Goal: Information Seeking & Learning: Learn about a topic

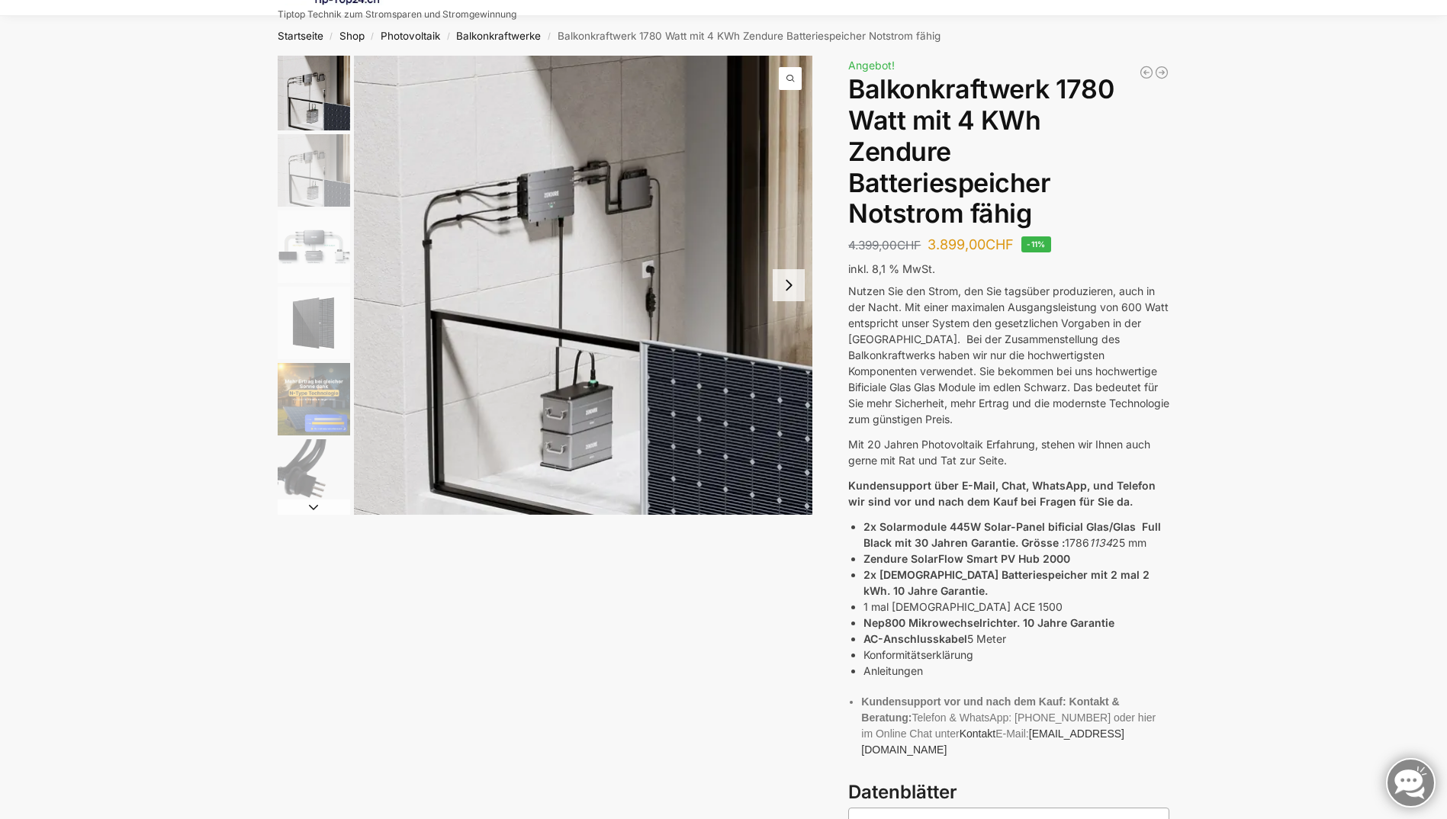
scroll to position [76, 0]
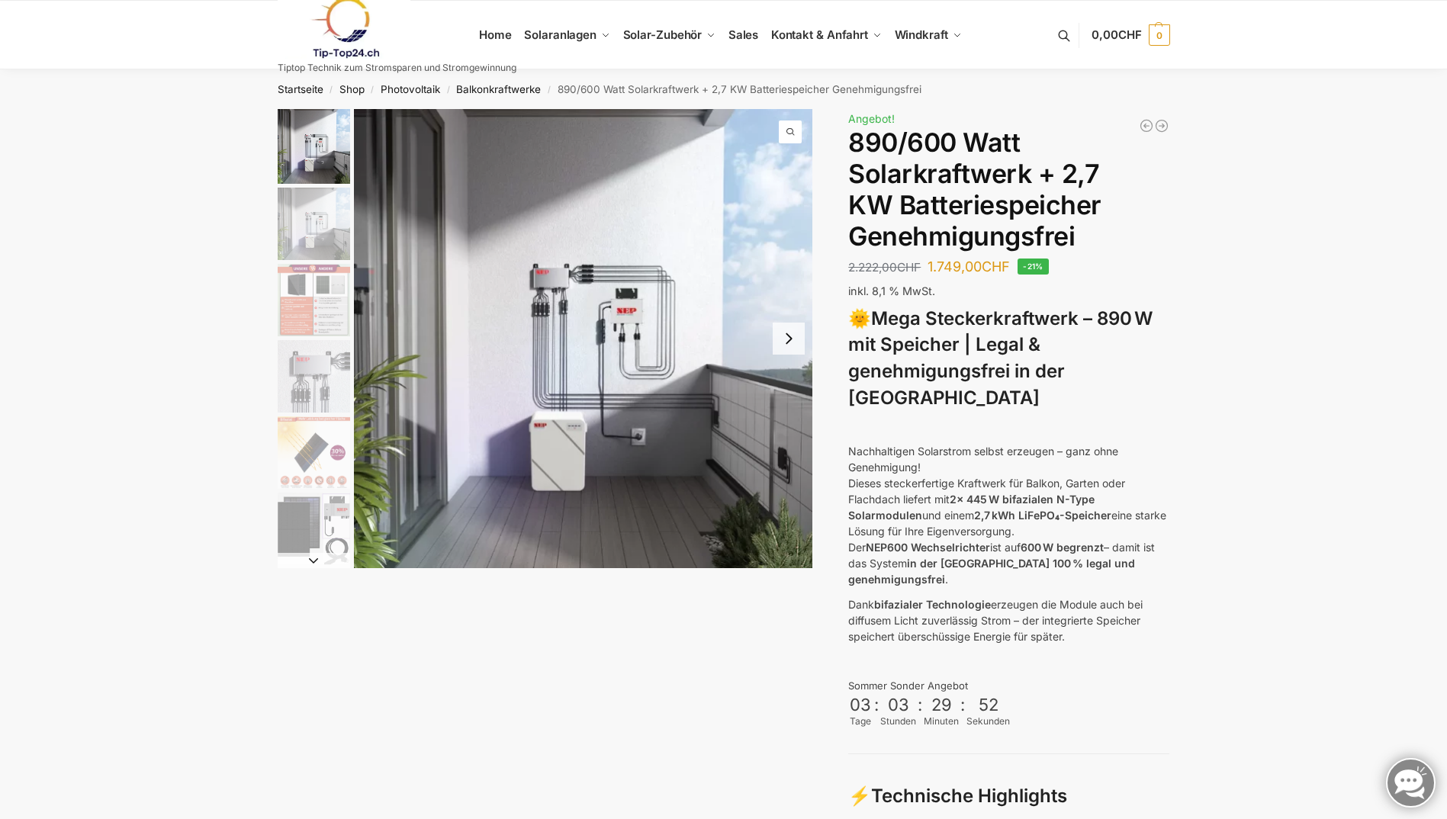
click at [786, 343] on button "Next slide" at bounding box center [789, 339] width 32 height 32
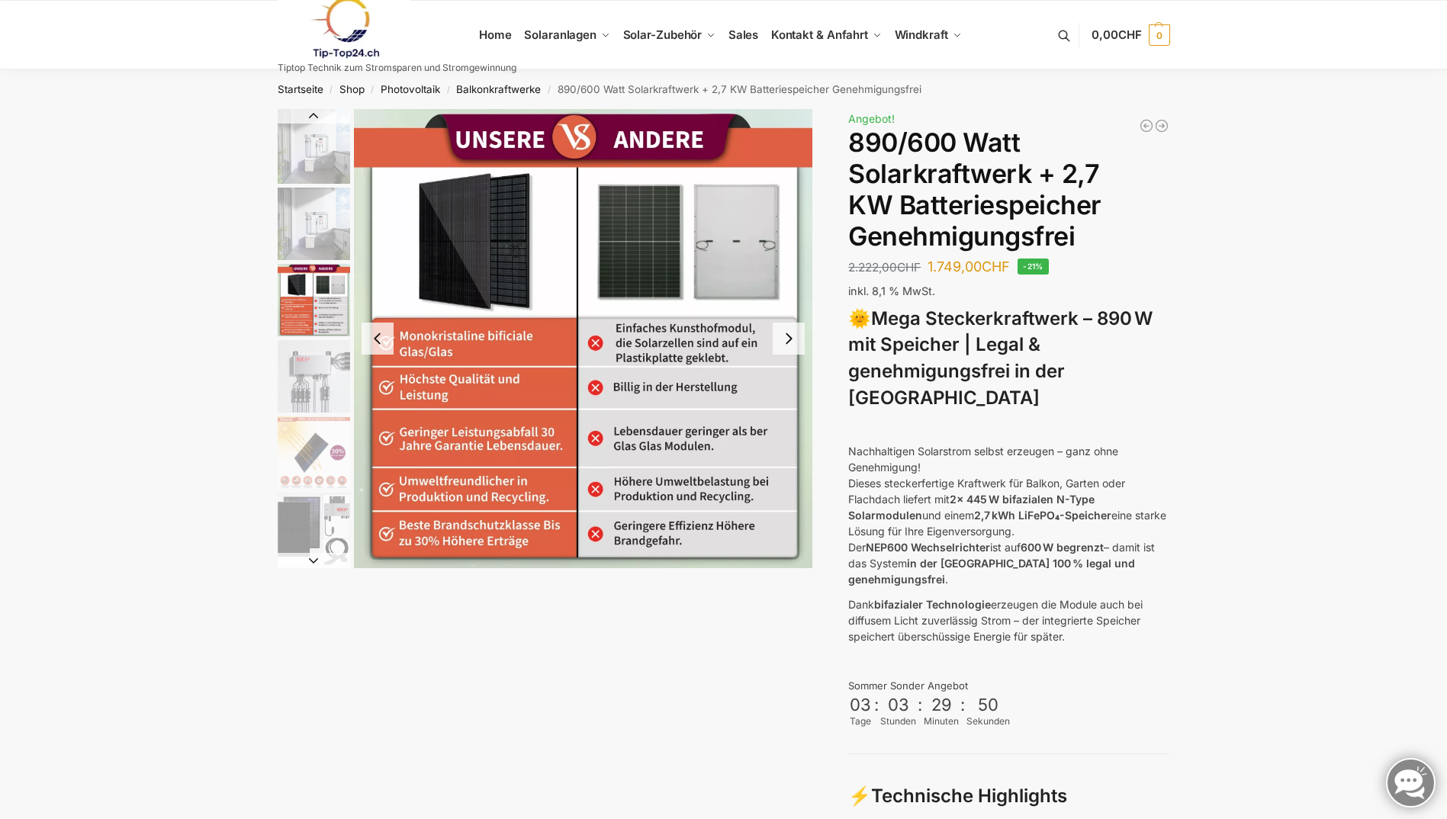
click at [786, 343] on button "Next slide" at bounding box center [789, 339] width 32 height 32
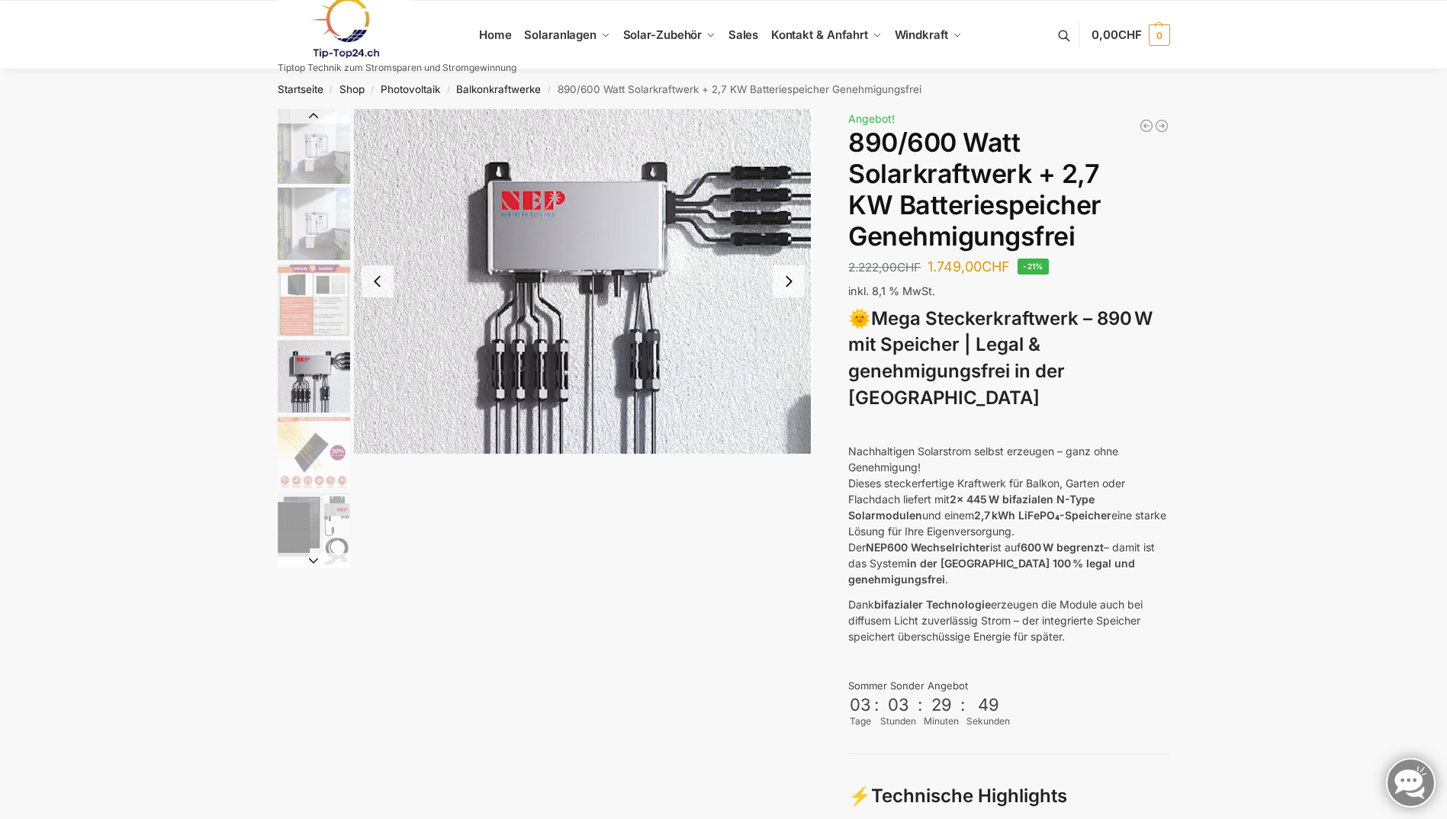
click at [786, 343] on img "4 / 12" at bounding box center [583, 281] width 459 height 345
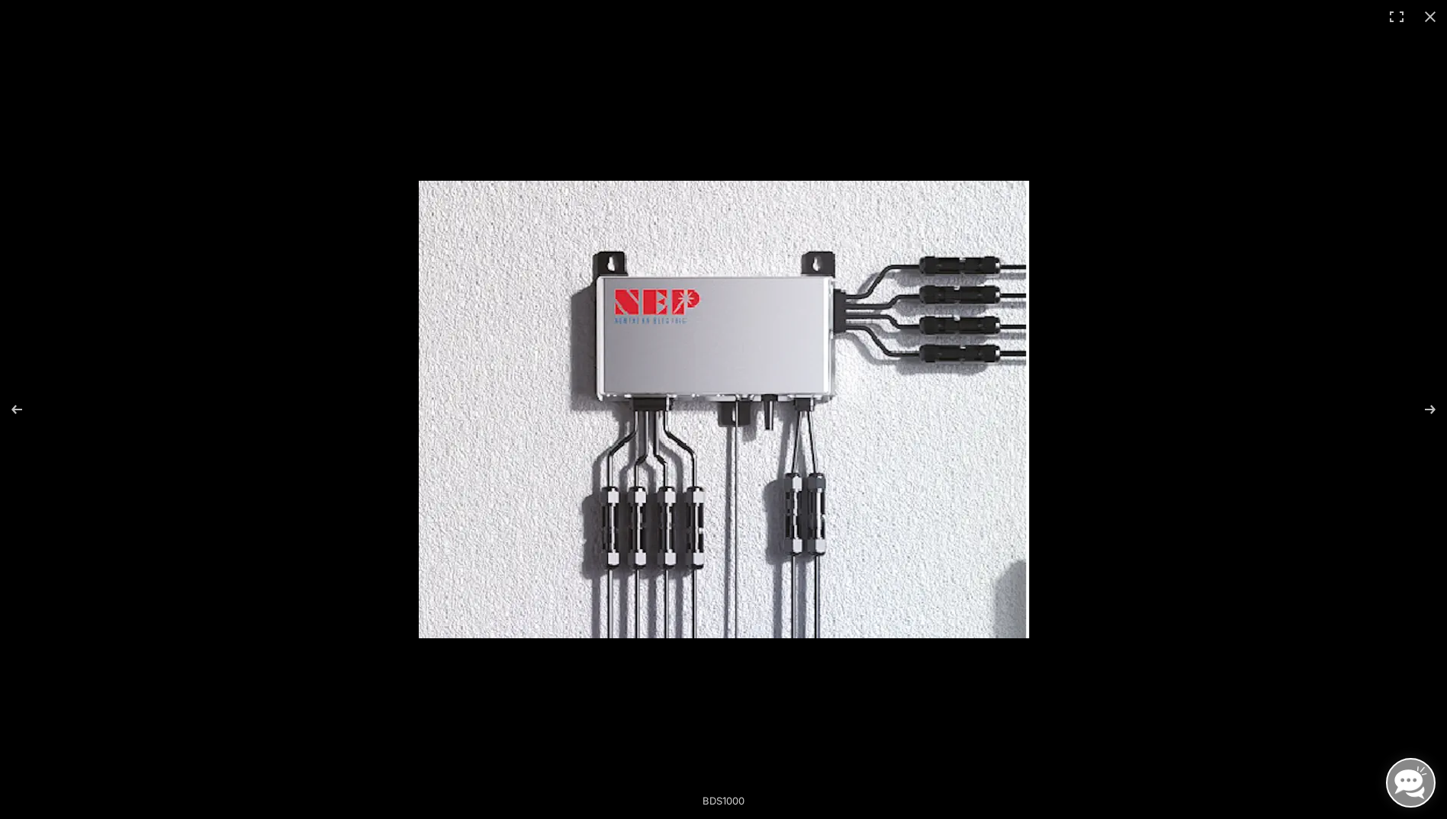
click at [1245, 445] on div at bounding box center [859, 430] width 880 height 499
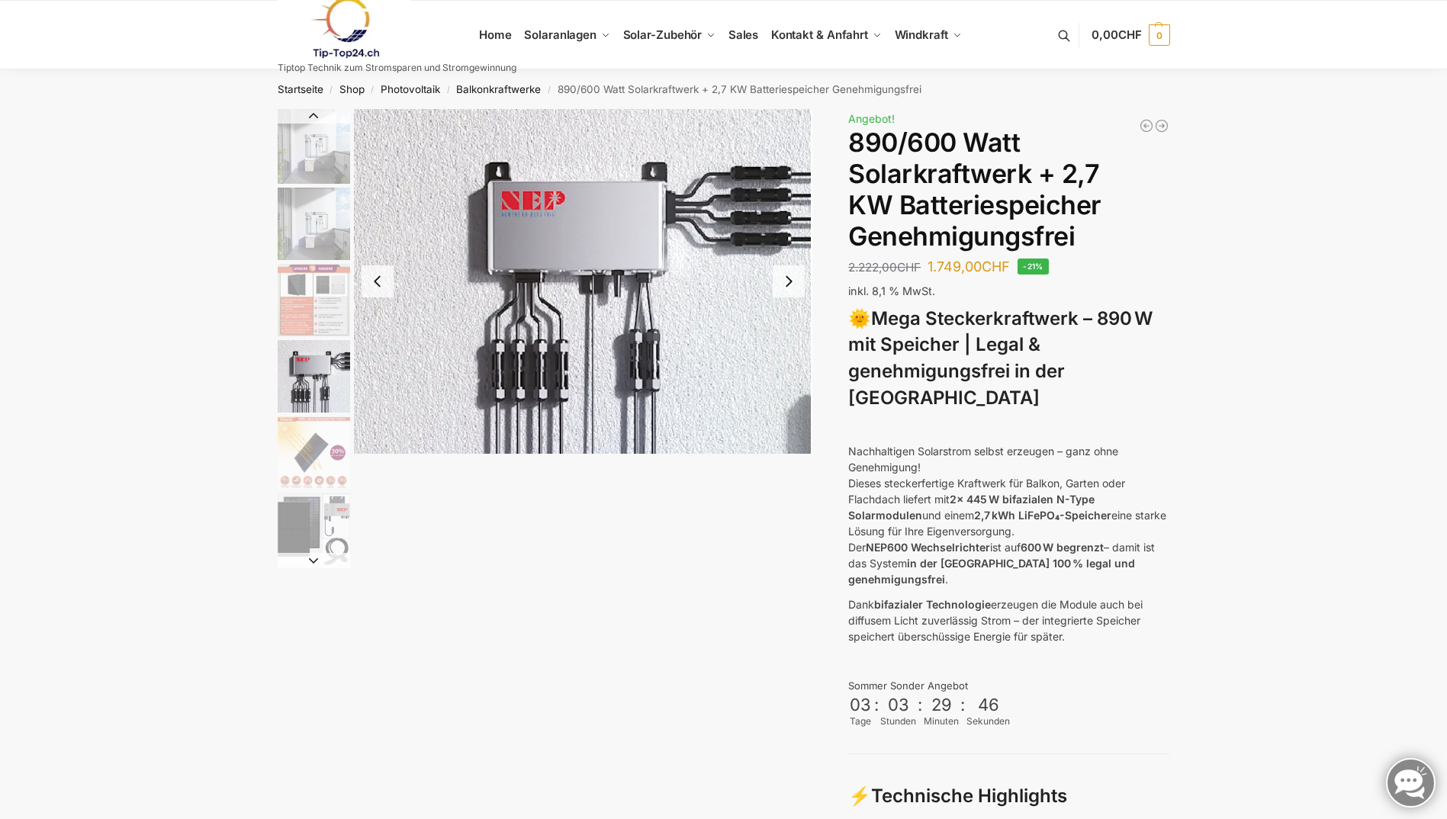
click at [788, 287] on button "Next slide" at bounding box center [789, 281] width 32 height 32
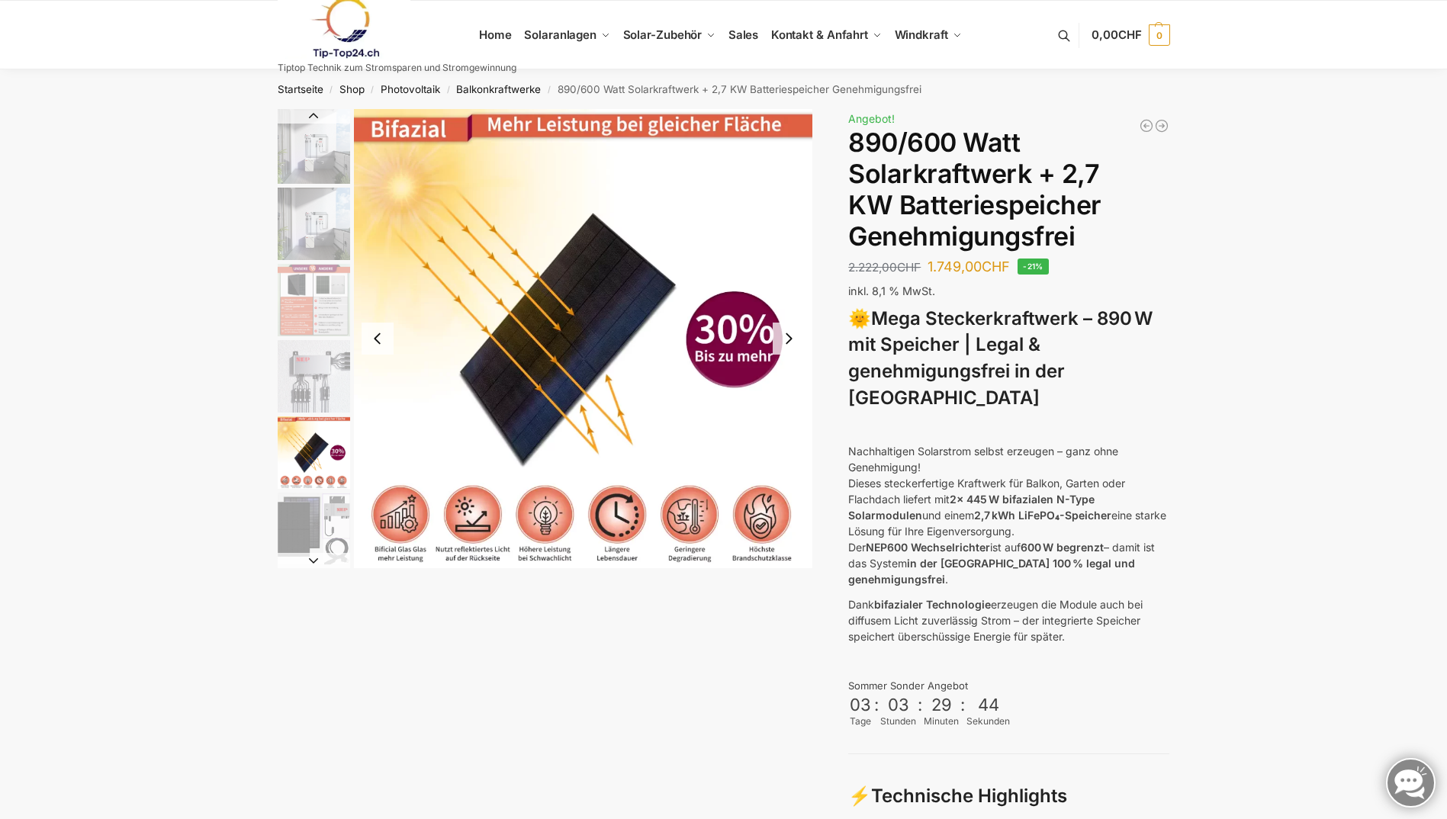
click at [800, 338] on button "Next slide" at bounding box center [789, 339] width 32 height 32
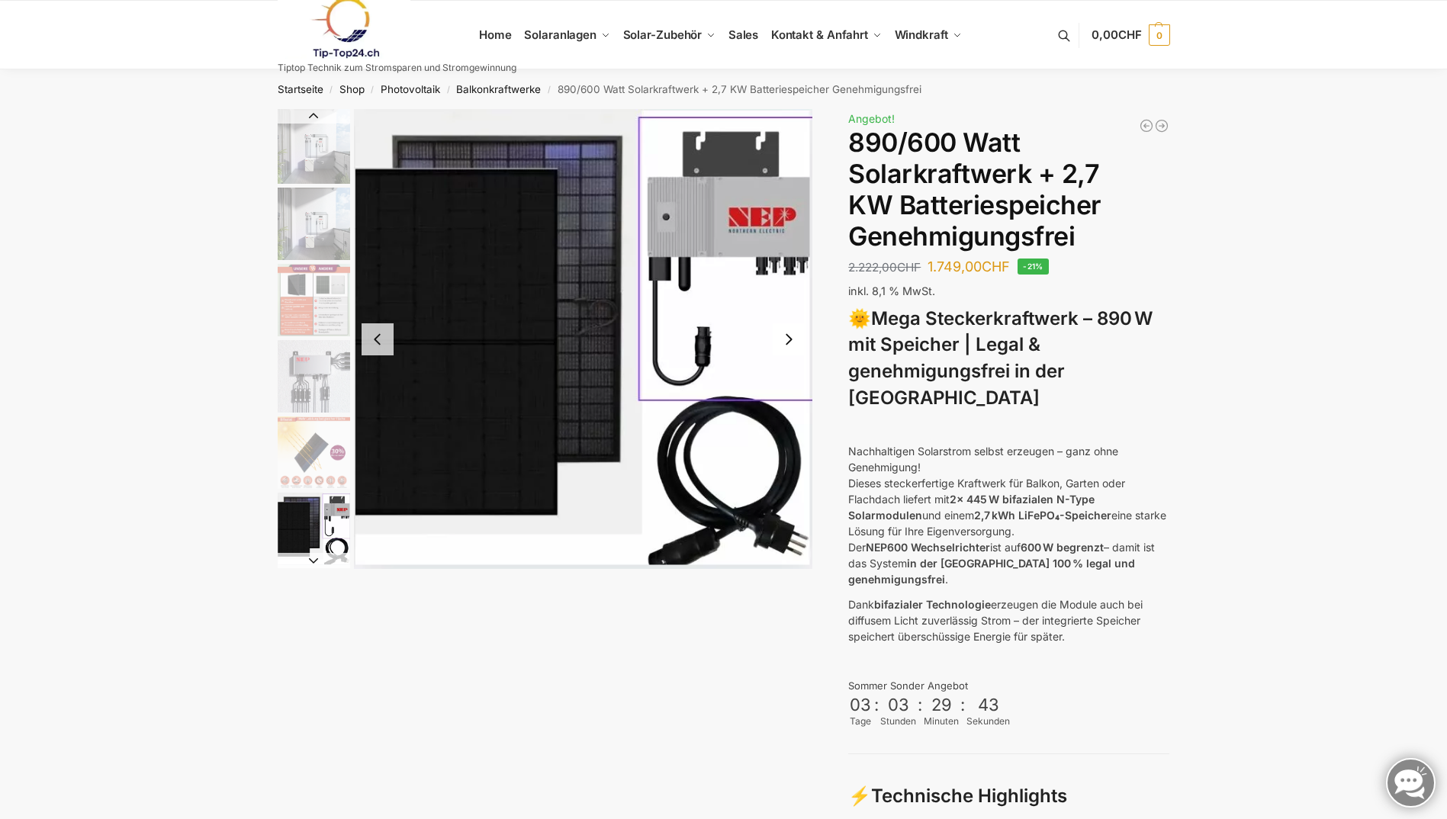
click at [800, 338] on button "Next slide" at bounding box center [789, 339] width 32 height 32
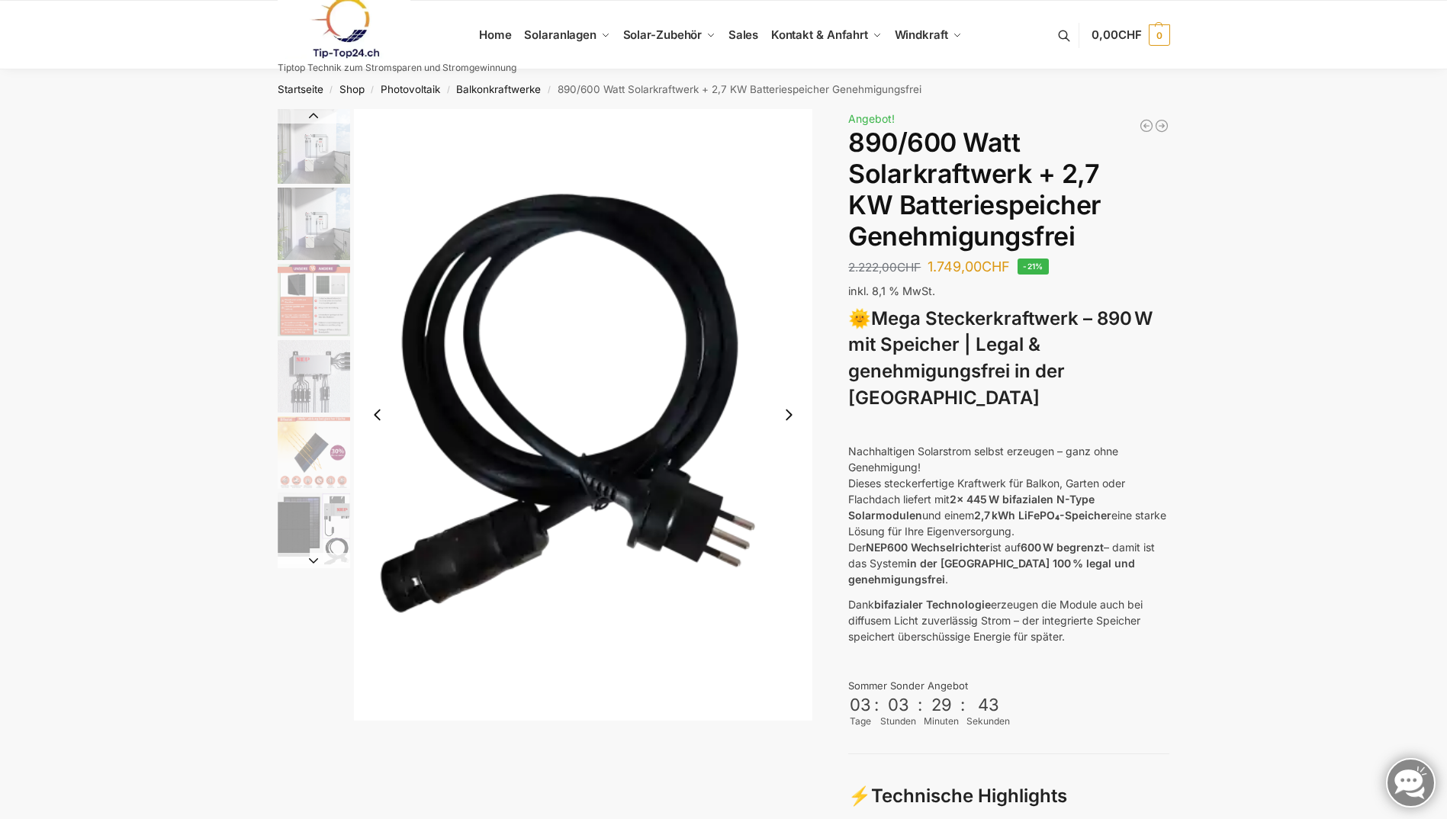
click at [800, 338] on img "7 / 12" at bounding box center [583, 415] width 459 height 612
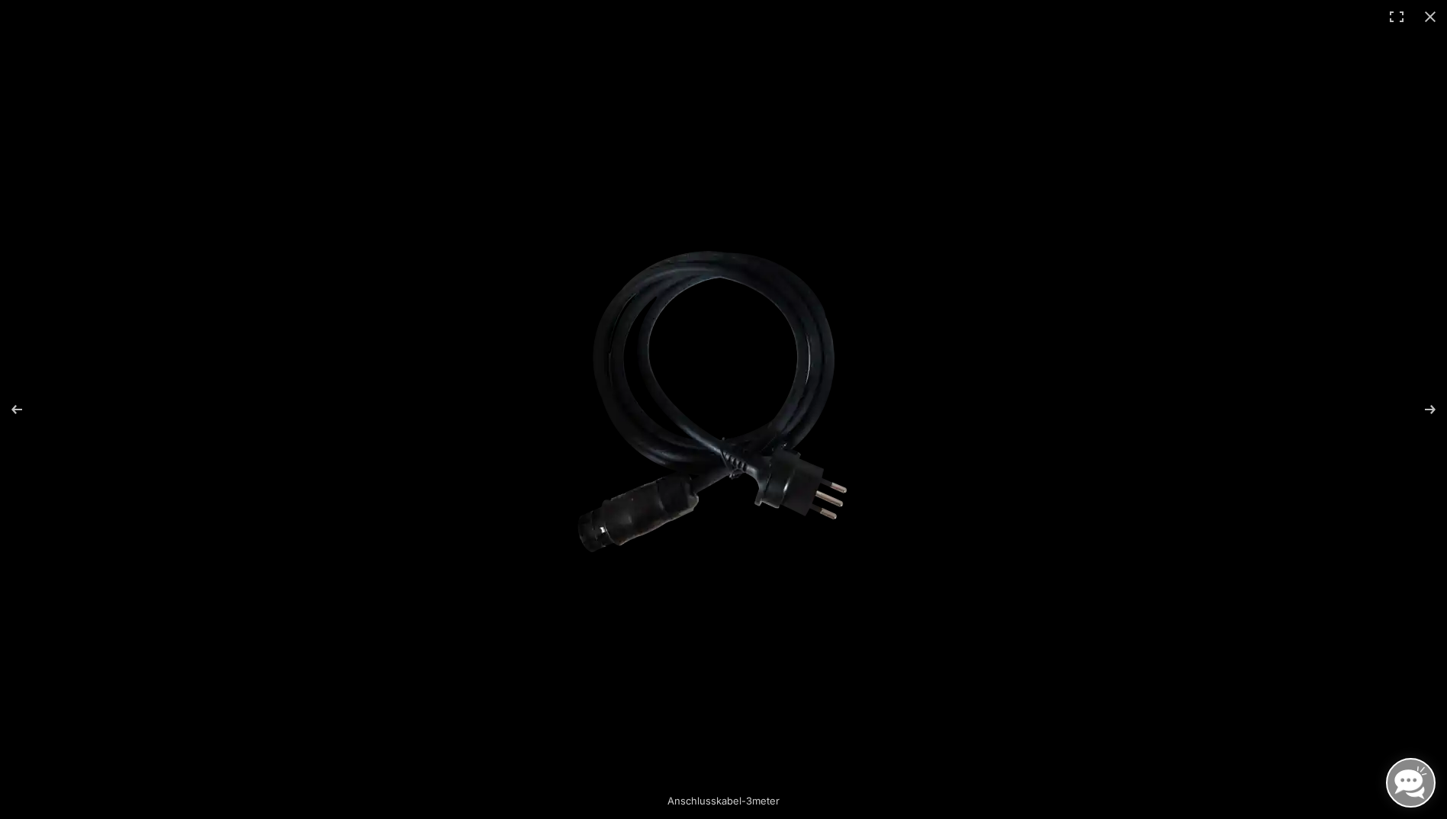
click at [796, 473] on img at bounding box center [723, 410] width 330 height 440
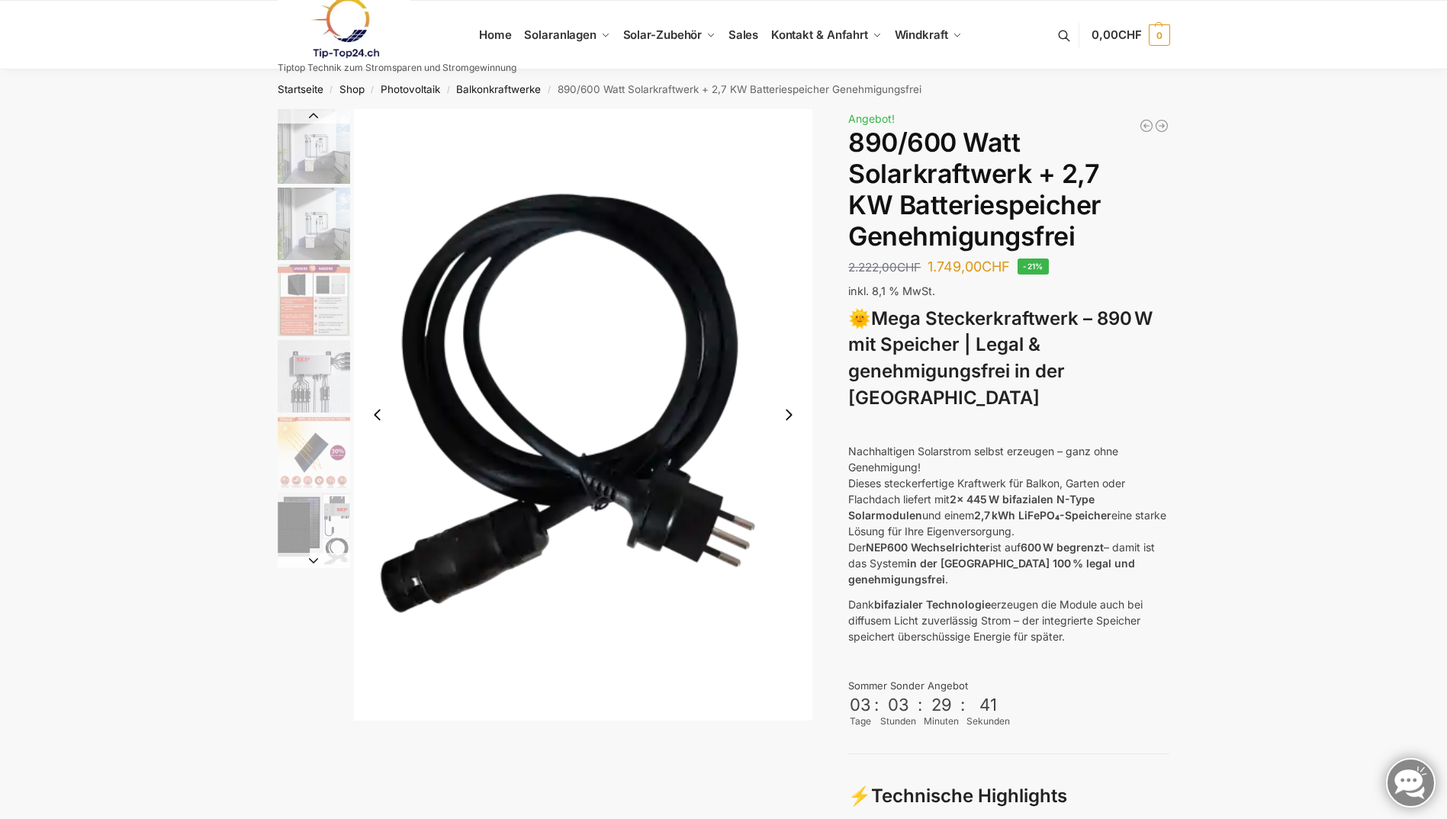
click at [784, 416] on button "Next slide" at bounding box center [789, 415] width 32 height 32
